Goal: Check status: Check status

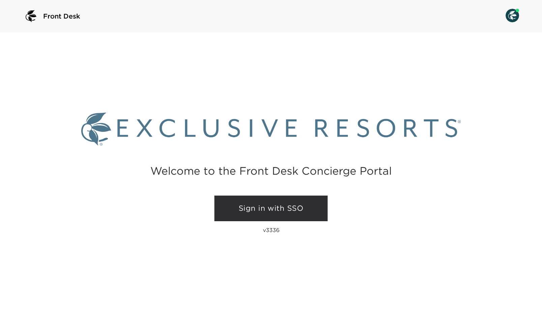
click at [310, 211] on link "Sign in with SSO" at bounding box center [271, 209] width 113 height 26
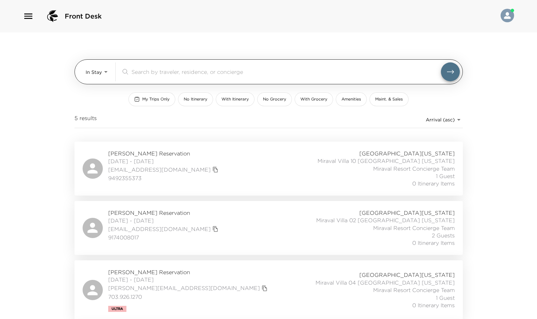
click at [97, 73] on body "Front Desk In Stay In-Stay ​ My Trips Only No Itinerary With Itinerary No Groce…" at bounding box center [268, 159] width 537 height 319
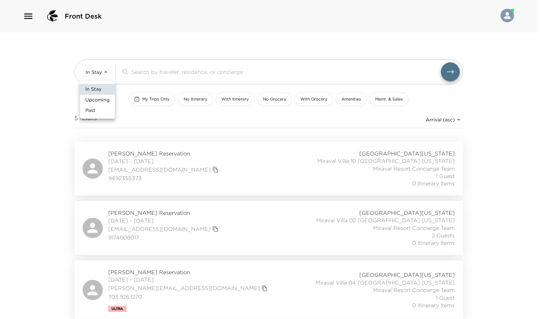
click at [96, 100] on span "Upcoming" at bounding box center [97, 100] width 24 height 7
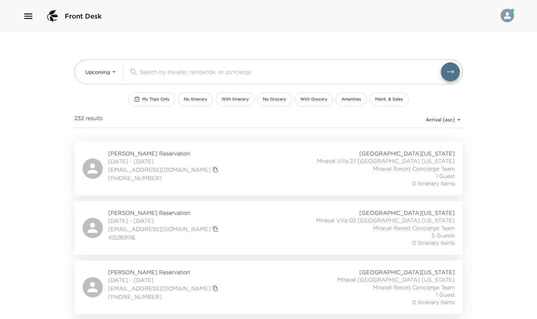
click at [217, 121] on div "232 results Arrival (asc) reservations_prod_arrival_asc" at bounding box center [269, 119] width 389 height 11
click at [261, 225] on div "Connie Shanahan Reservation 10/03/2025 - 10/12/2025 cbshanahan@mac.com 41526911…" at bounding box center [269, 228] width 372 height 38
click at [280, 170] on div "Steven Davis Reservation 10/03/2025 - 10/07/2025 kimandsteve@thedaviss.com (949…" at bounding box center [269, 169] width 372 height 38
click at [30, 16] on icon "button" at bounding box center [28, 15] width 8 height 5
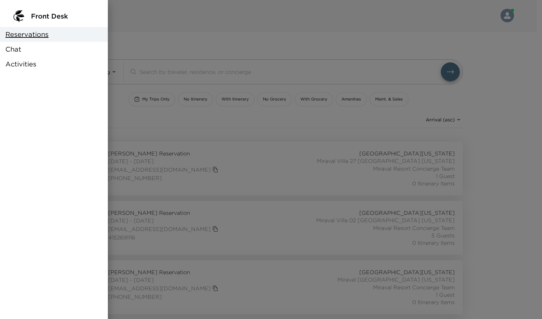
click at [173, 37] on div at bounding box center [271, 159] width 542 height 319
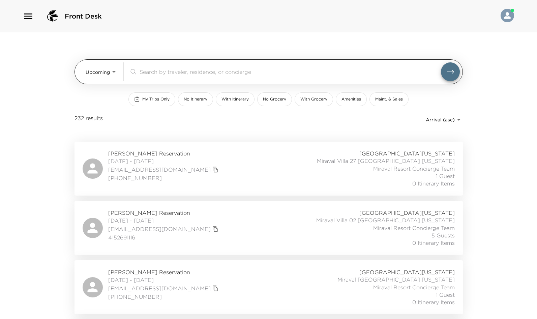
click at [97, 71] on body "Front Desk Upcoming Upcoming ​ My Trips Only No Itinerary With Itinerary No Gro…" at bounding box center [268, 159] width 537 height 319
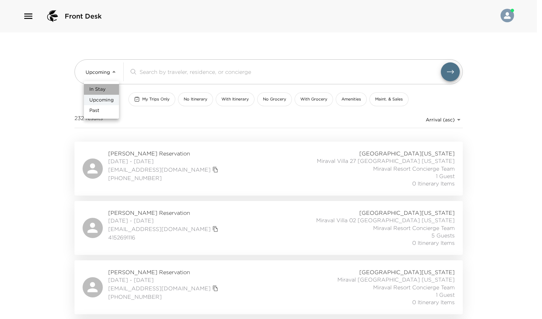
click at [102, 88] on span "In Stay" at bounding box center [97, 89] width 16 height 7
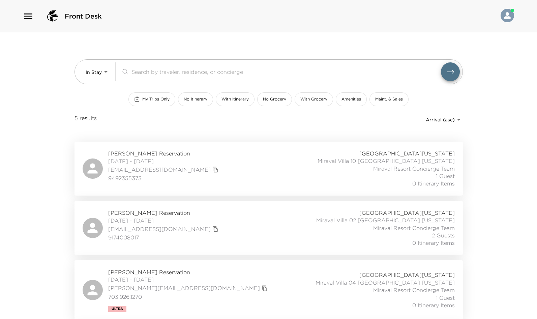
click at [212, 160] on div "Jere Lipofsky Reservation 09/28/2025 - 10/01/2025 jlipofsky@gmail.com 949235537…" at bounding box center [269, 169] width 372 height 38
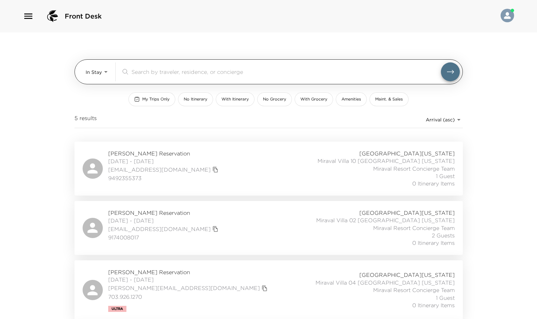
click at [91, 72] on body "Front Desk In Stay In-Stay ​ My Trips Only No Itinerary With Itinerary No Groce…" at bounding box center [268, 159] width 537 height 319
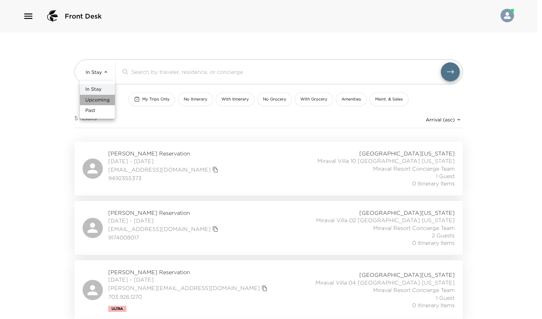
click at [96, 99] on span "Upcoming" at bounding box center [97, 100] width 24 height 7
type input "Upcoming"
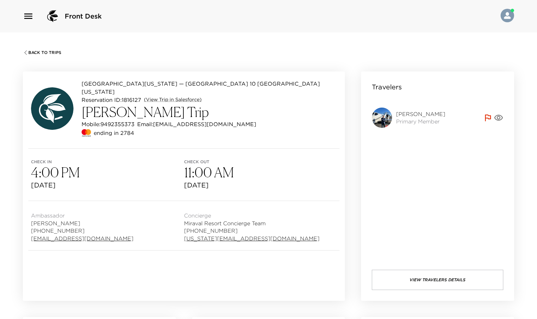
click at [31, 52] on span "Back To Trips" at bounding box center [44, 52] width 33 height 5
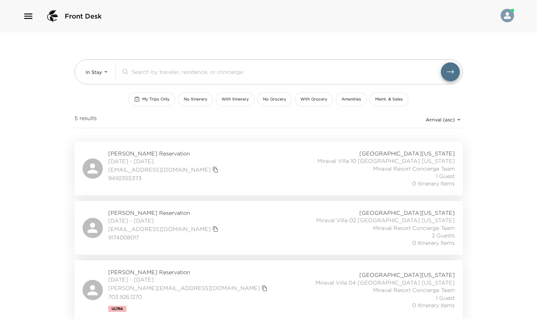
click at [245, 218] on div "Tomá Hunt-Beczak Reservation 09/28/2025 - 10/03/2025 toma@meta.com 9174008017 M…" at bounding box center [269, 228] width 372 height 38
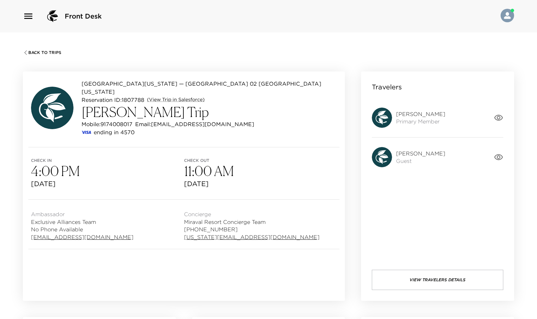
click at [34, 50] on span "Back To Trips" at bounding box center [44, 52] width 33 height 5
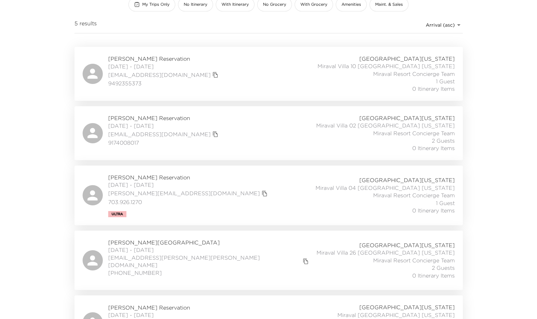
scroll to position [101, 0]
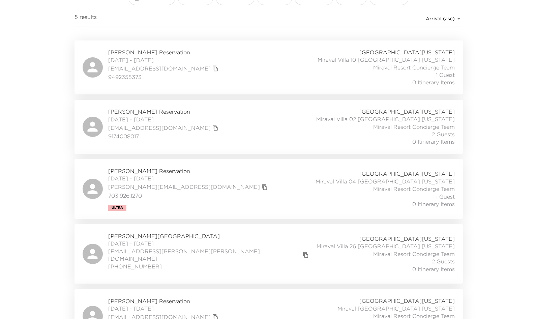
click at [234, 181] on div "[PERSON_NAME] Reservation [DATE] - [DATE] [PERSON_NAME][EMAIL_ADDRESS][DOMAIN_N…" at bounding box center [269, 189] width 372 height 44
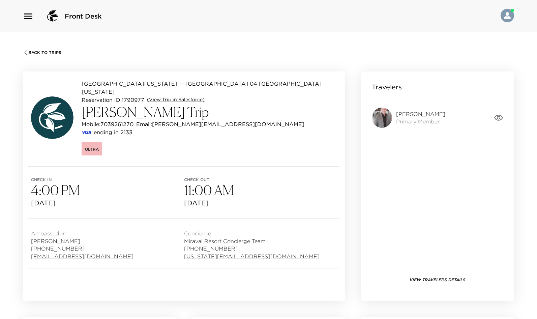
click at [467, 281] on button "View Travelers Details" at bounding box center [438, 280] width 132 height 20
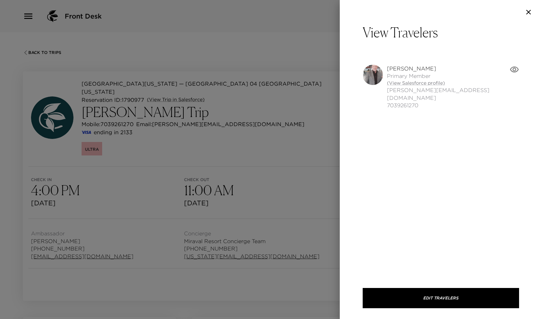
click at [531, 11] on icon "button" at bounding box center [529, 12] width 8 height 8
